Goal: Task Accomplishment & Management: Manage account settings

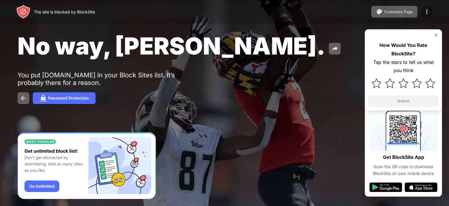
click at [426, 14] on img at bounding box center [427, 11] width 7 height 7
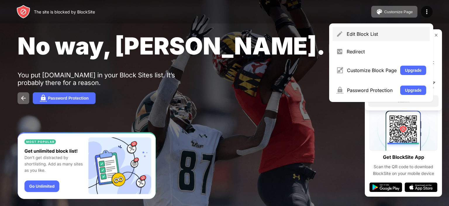
click at [360, 35] on div "Edit Block List" at bounding box center [387, 34] width 80 height 6
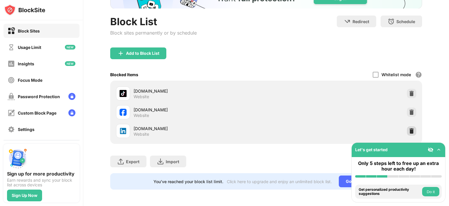
click at [410, 128] on img at bounding box center [412, 131] width 6 height 6
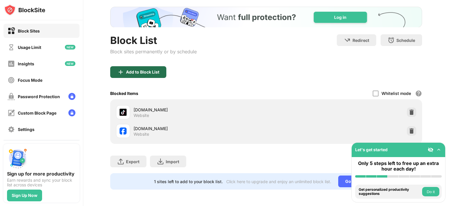
click at [145, 66] on div "Add to Block List" at bounding box center [138, 72] width 56 height 12
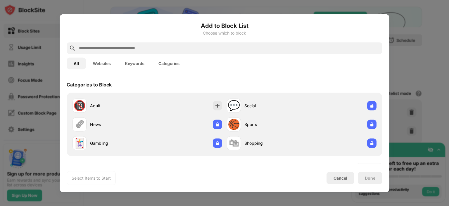
click at [164, 44] on div at bounding box center [225, 48] width 316 height 12
click at [164, 50] on input "text" at bounding box center [229, 47] width 302 height 7
type input "*"
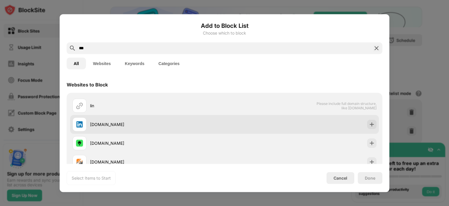
type input "***"
click at [361, 127] on div "[DOMAIN_NAME]" at bounding box center [224, 124] width 309 height 19
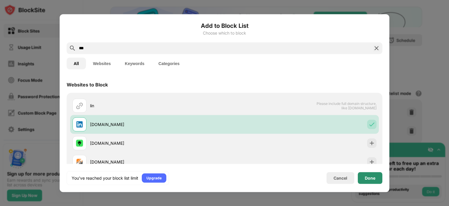
click at [371, 180] on div "Done" at bounding box center [370, 178] width 25 height 12
